Goal: Navigation & Orientation: Find specific page/section

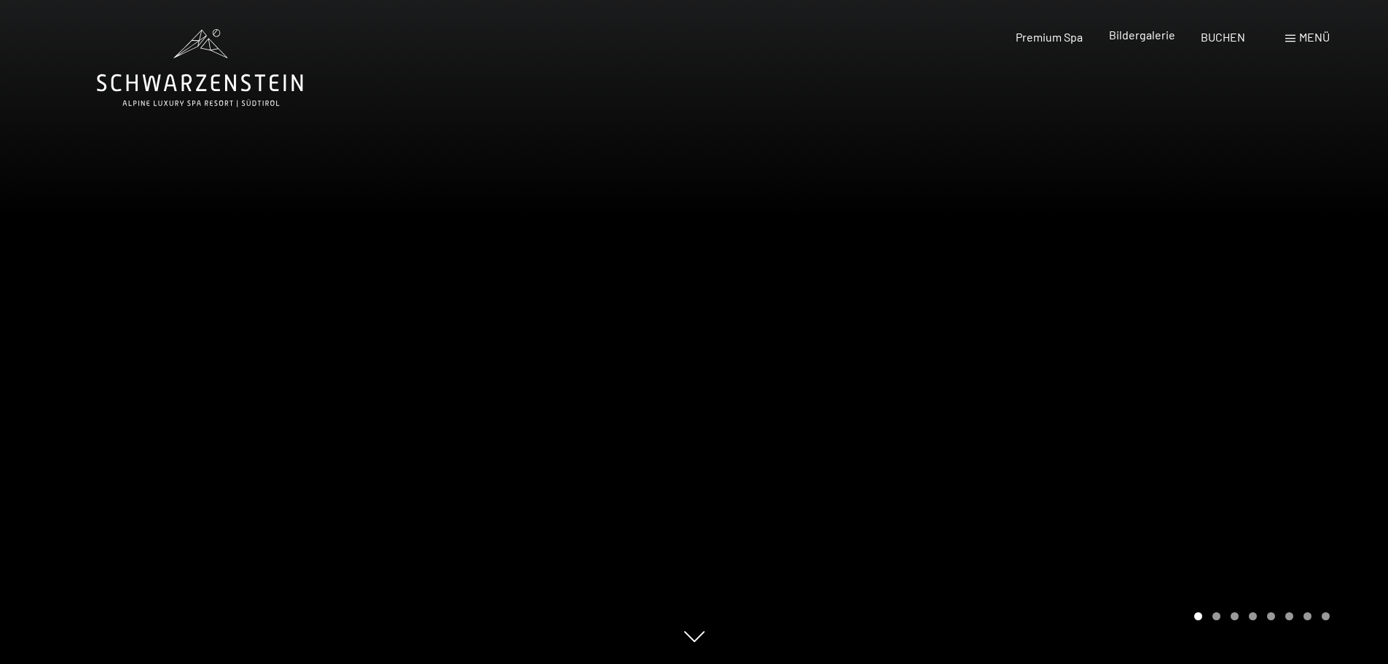
click at [1152, 34] on span "Bildergalerie" at bounding box center [1142, 35] width 66 height 14
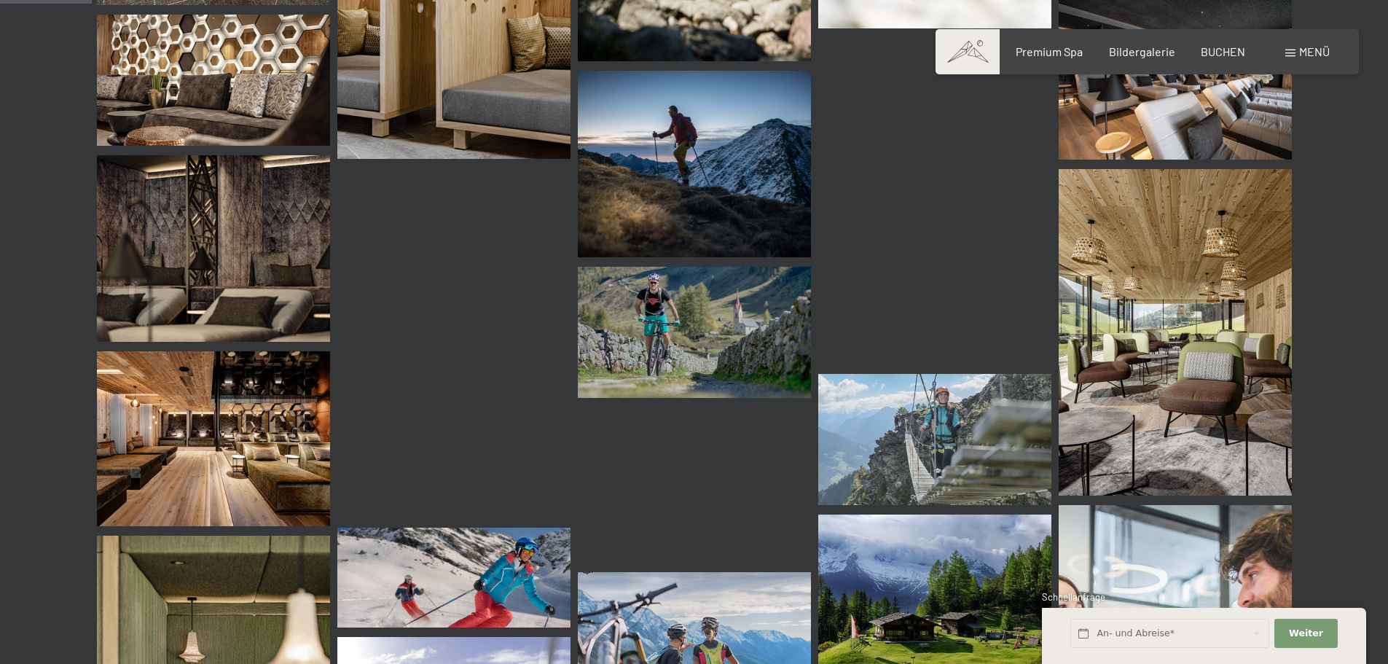
scroll to position [1311, 0]
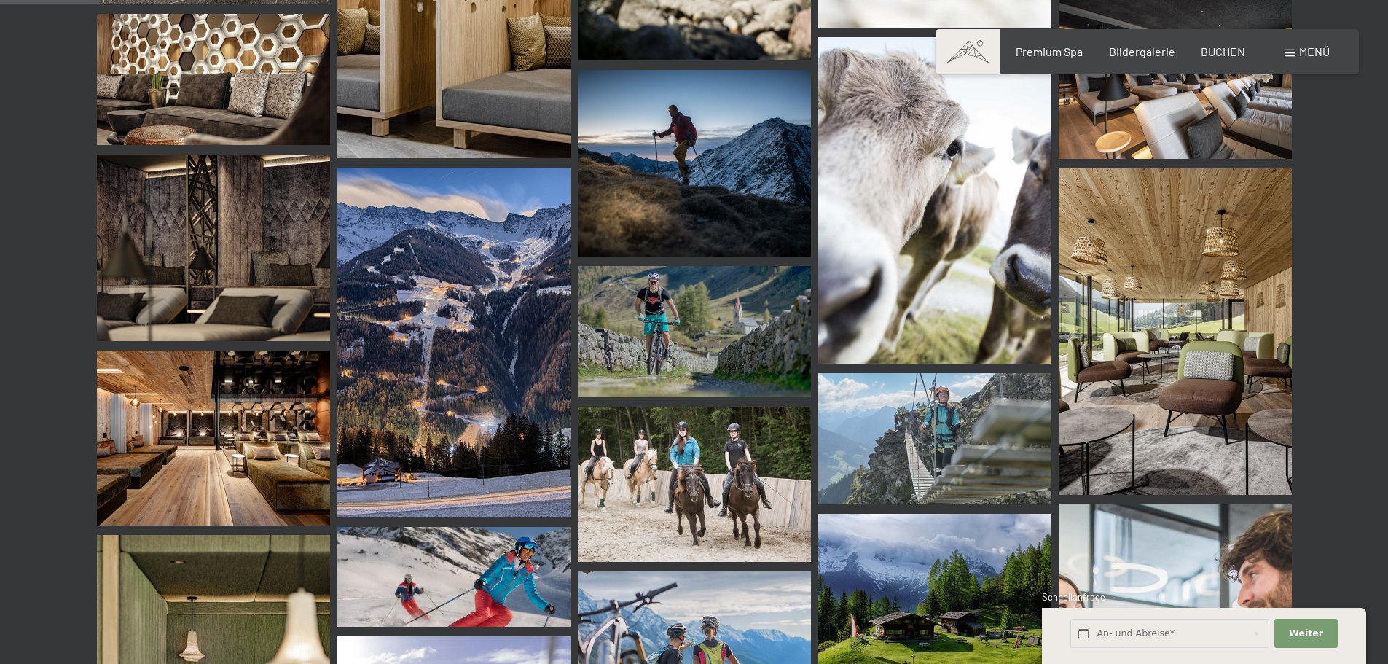
click at [404, 351] on img at bounding box center [453, 343] width 233 height 350
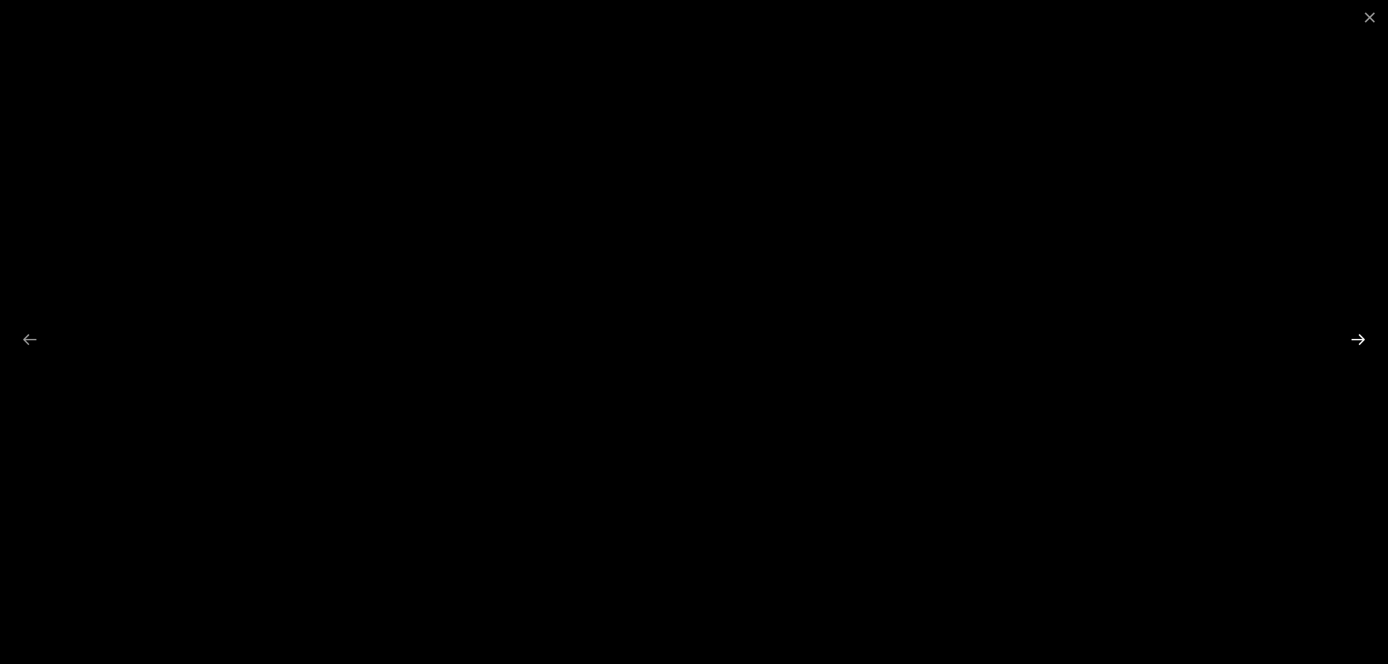
click at [1359, 339] on button "Next slide" at bounding box center [1358, 339] width 31 height 28
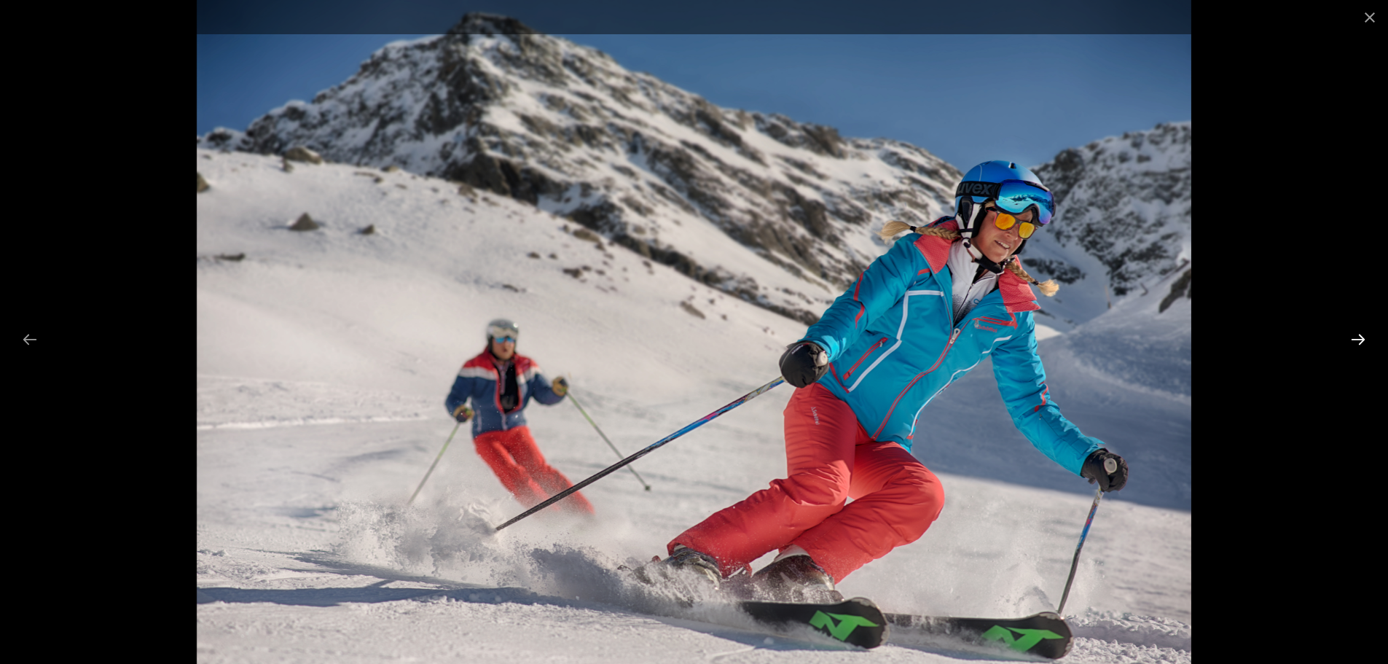
click at [1359, 339] on button "Next slide" at bounding box center [1358, 339] width 31 height 28
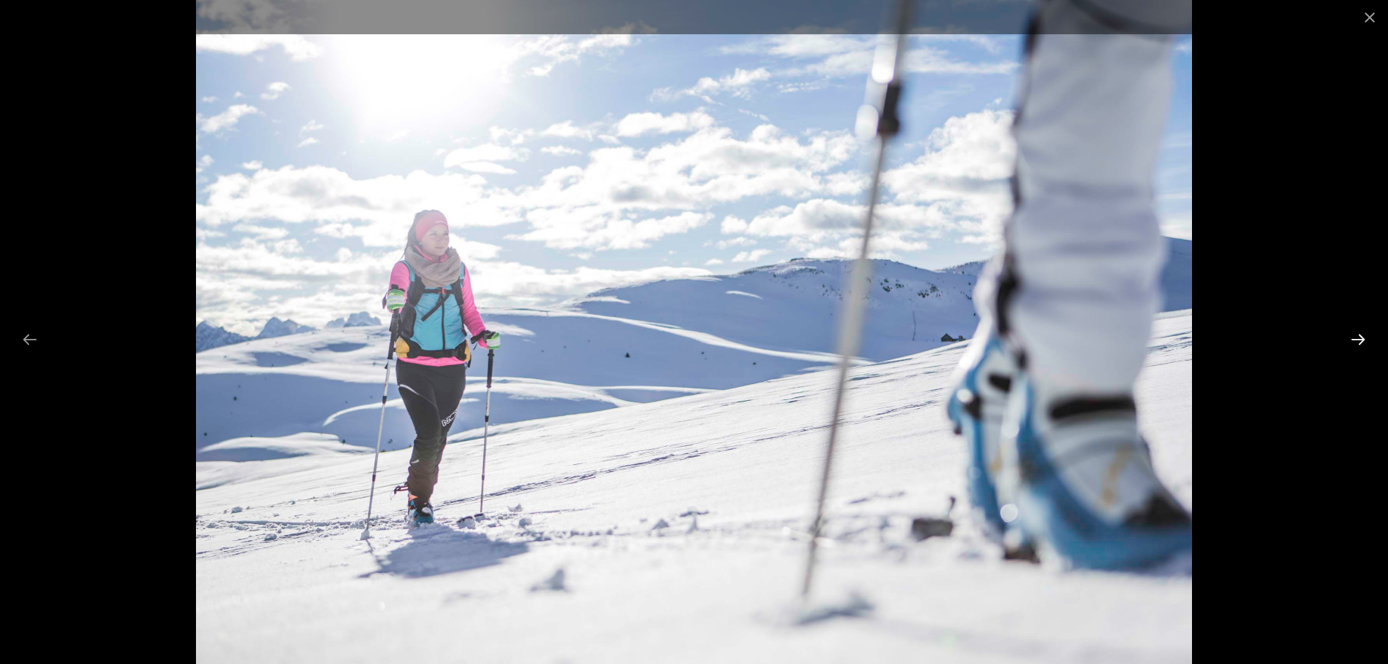
click at [1359, 339] on button "Next slide" at bounding box center [1358, 339] width 31 height 28
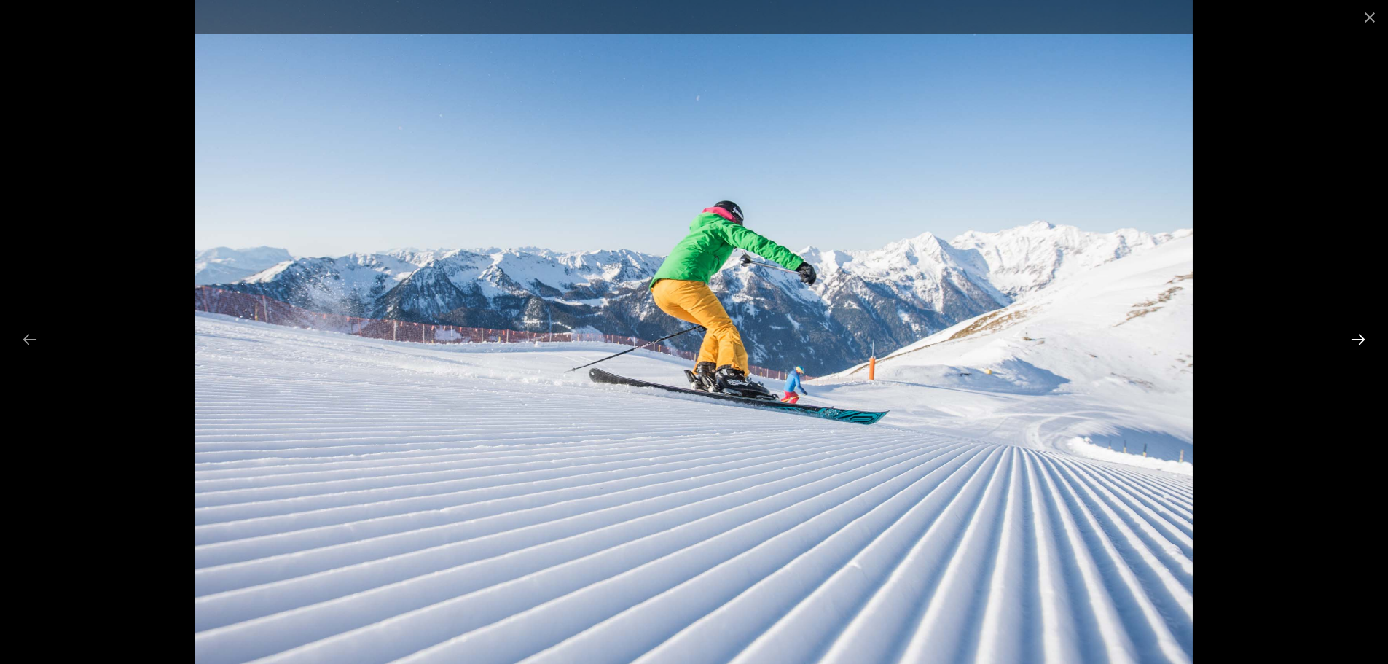
click at [1359, 339] on button "Next slide" at bounding box center [1358, 339] width 31 height 28
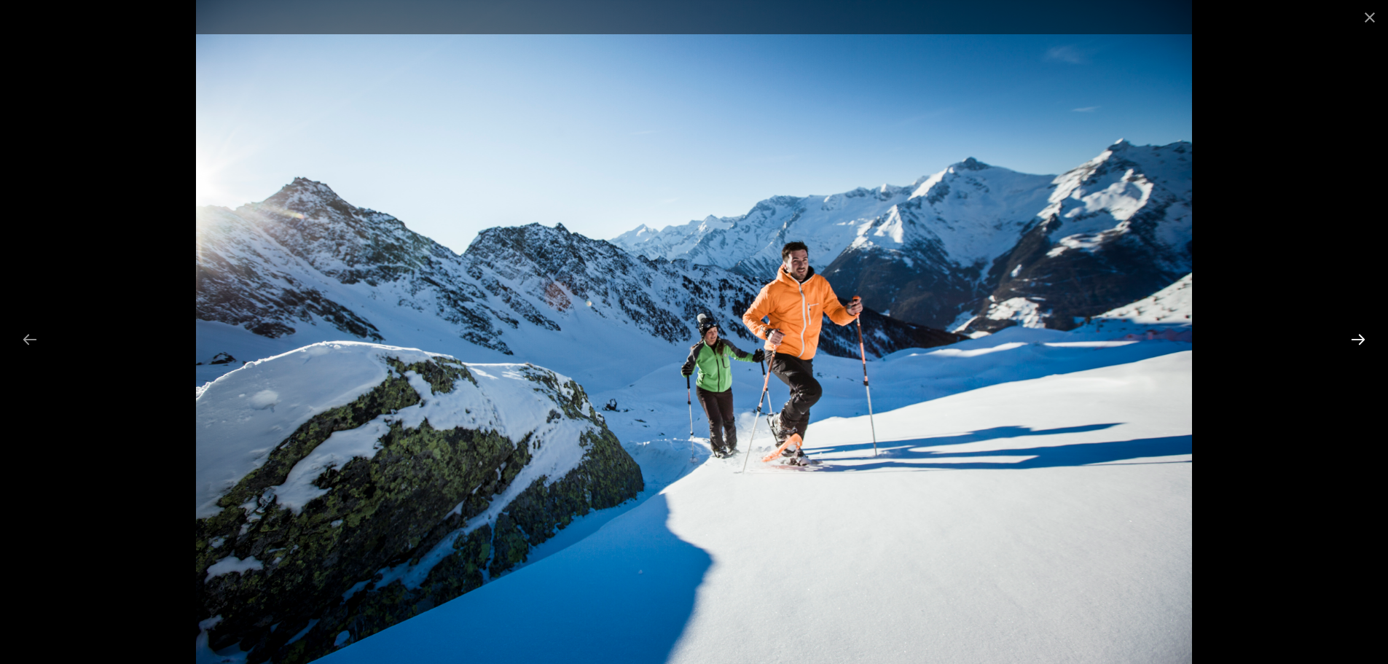
click at [1359, 339] on button "Next slide" at bounding box center [1358, 339] width 31 height 28
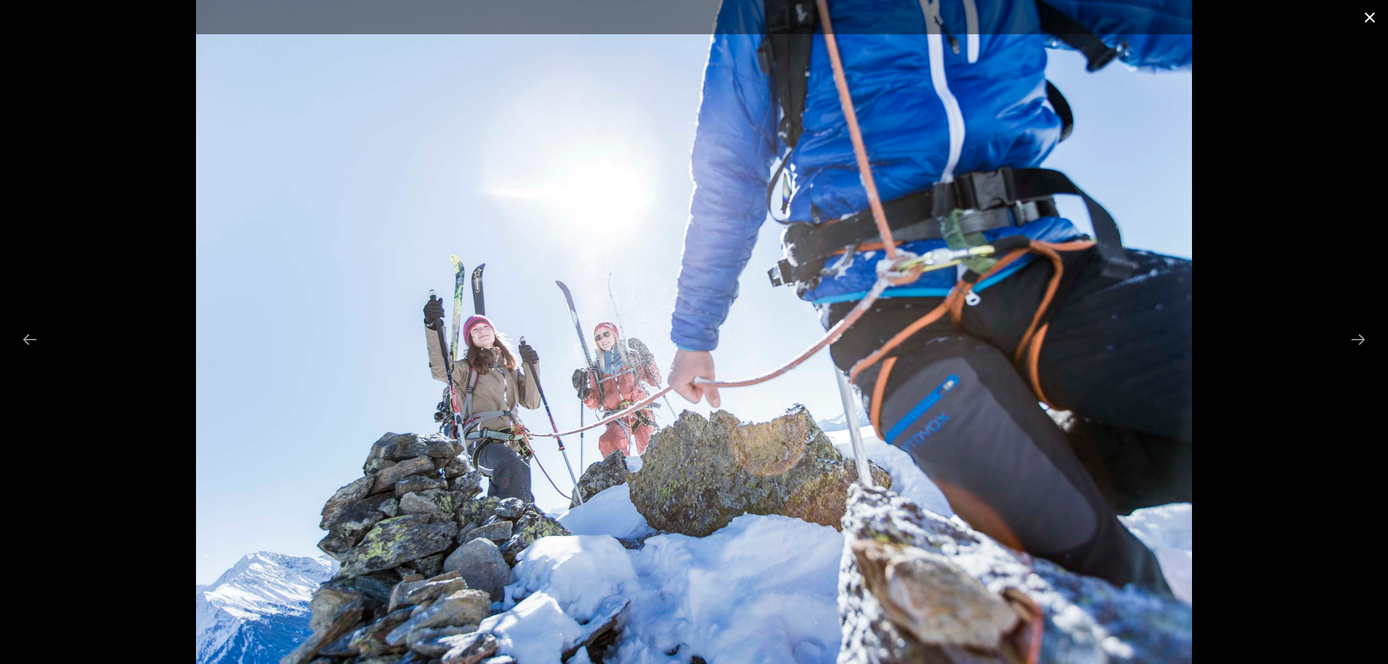
click at [1361, 25] on button "Close gallery" at bounding box center [1369, 17] width 36 height 34
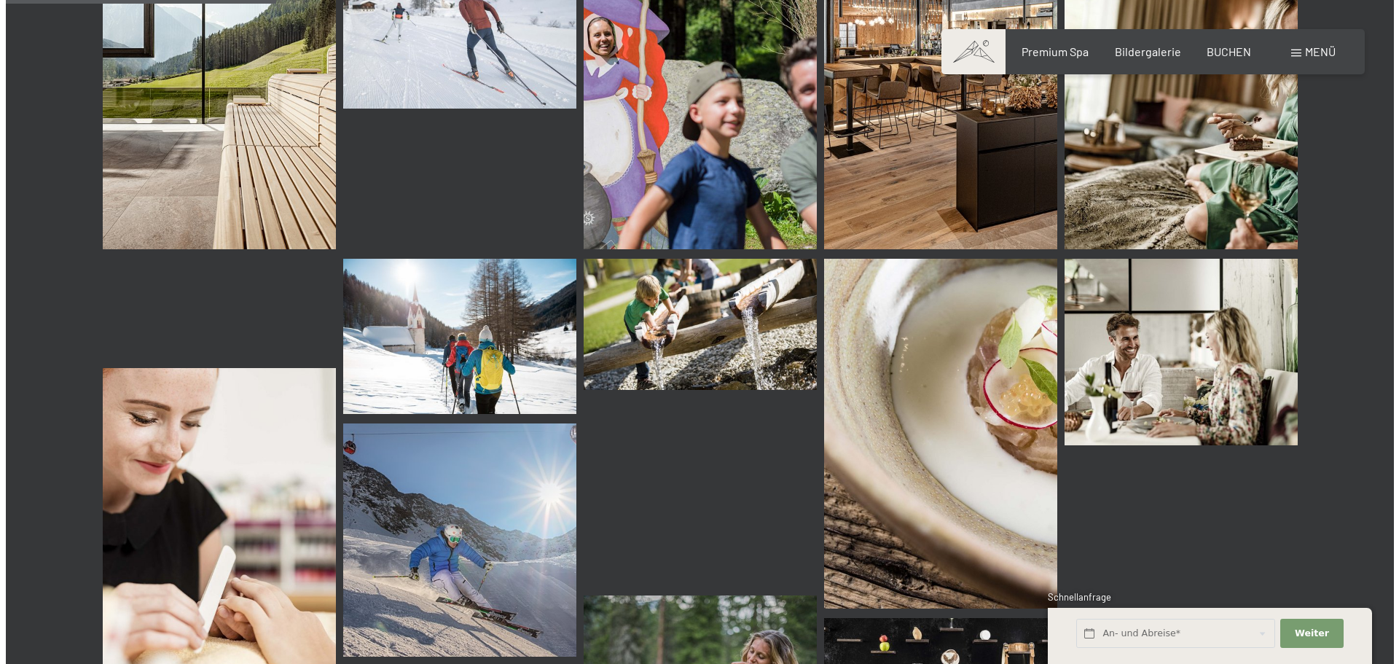
scroll to position [3788, 0]
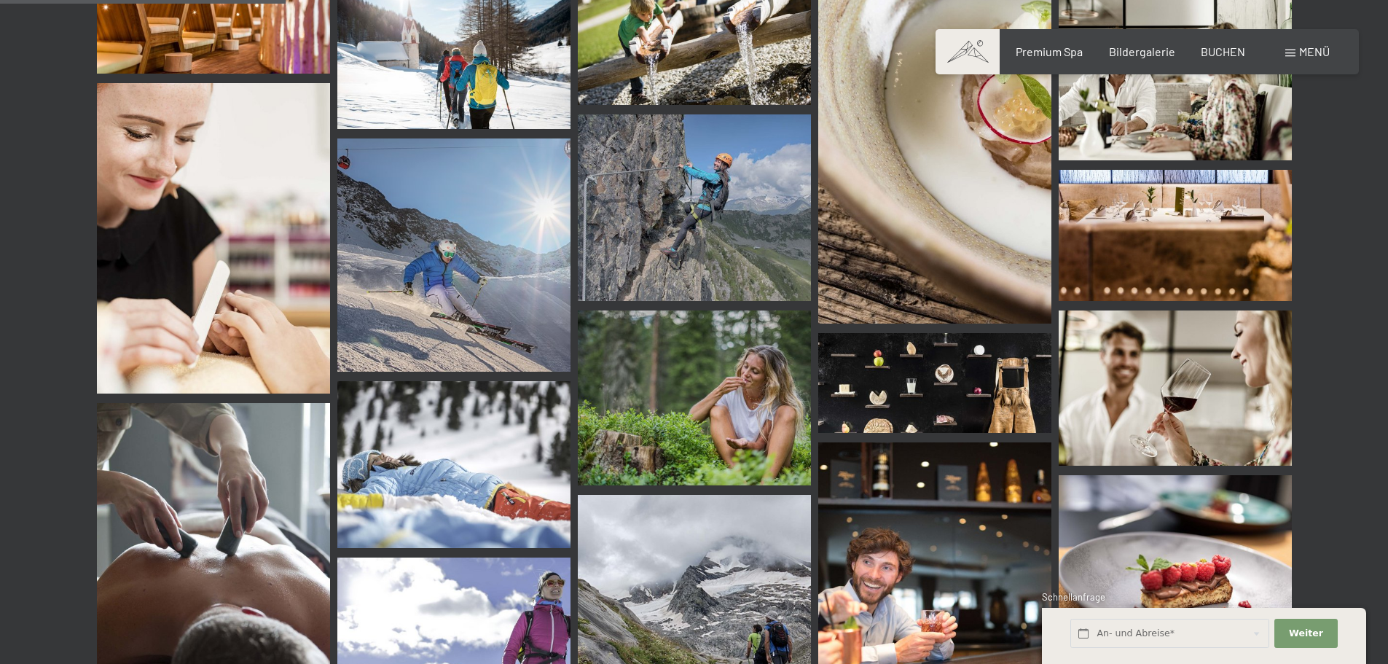
click at [1297, 58] on div "Menü" at bounding box center [1307, 52] width 44 height 16
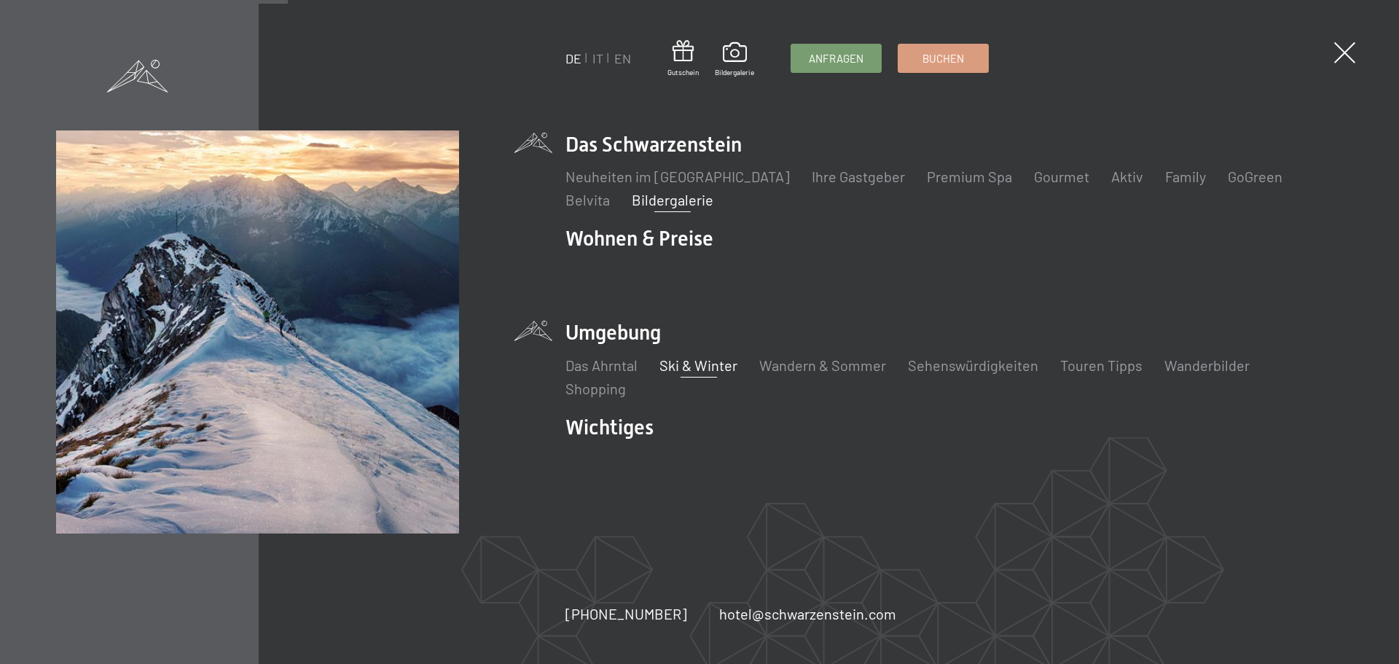
click at [716, 368] on link "Ski & Winter" at bounding box center [698, 364] width 78 height 17
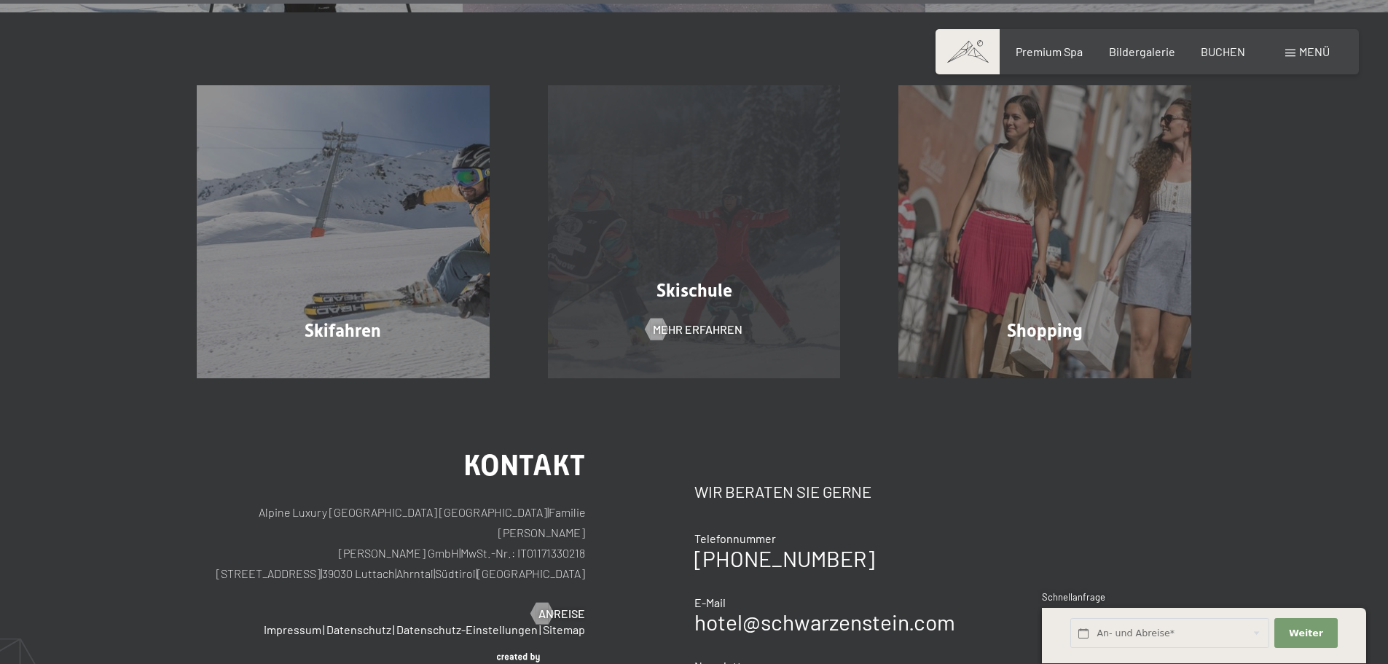
scroll to position [5342, 0]
